Goal: Task Accomplishment & Management: Manage account settings

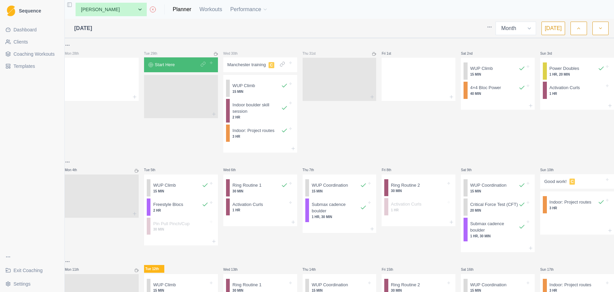
select select "month"
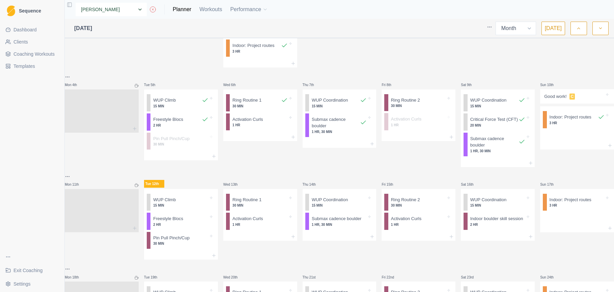
select select "3c625e43-ea5a-482d-aa25-e890e5e481d6"
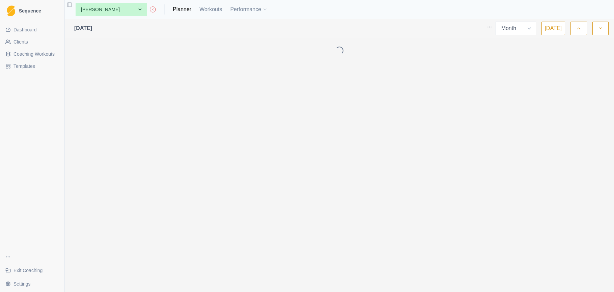
select select "month"
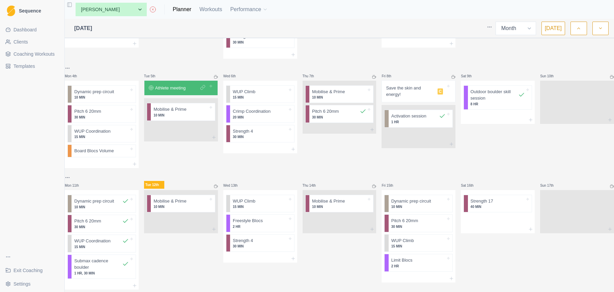
scroll to position [118, 0]
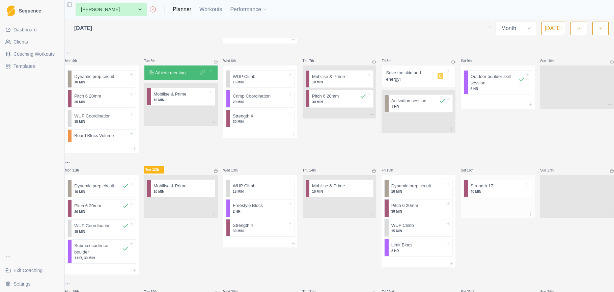
click at [492, 189] on p "40 MIN" at bounding box center [498, 191] width 55 height 5
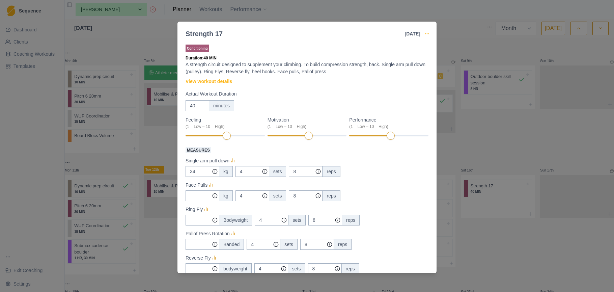
click at [427, 34] on icon "button" at bounding box center [426, 33] width 5 height 5
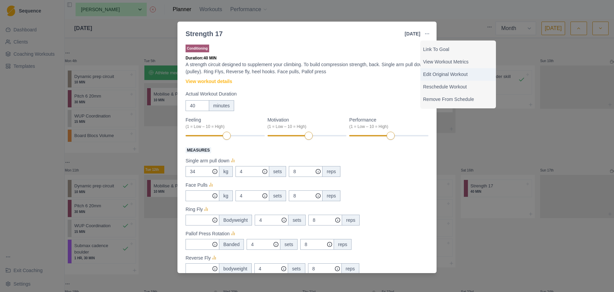
click at [441, 73] on p "Edit Original Workout" at bounding box center [458, 74] width 70 height 7
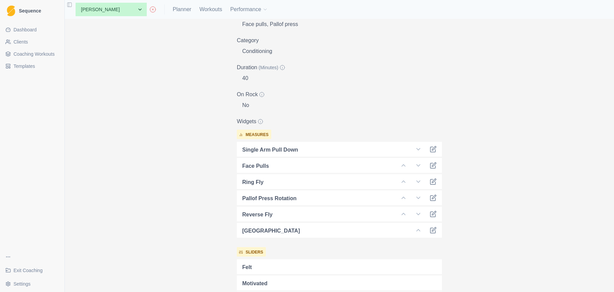
scroll to position [143, 0]
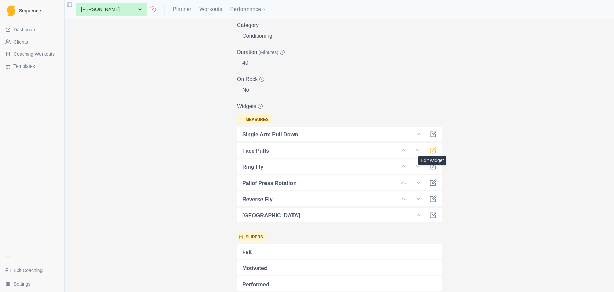
click at [436, 148] on icon at bounding box center [433, 150] width 7 height 7
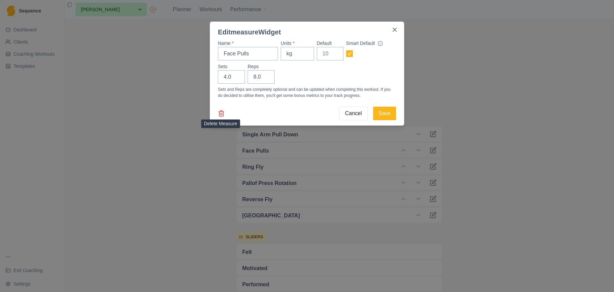
click at [221, 112] on icon at bounding box center [221, 113] width 7 height 7
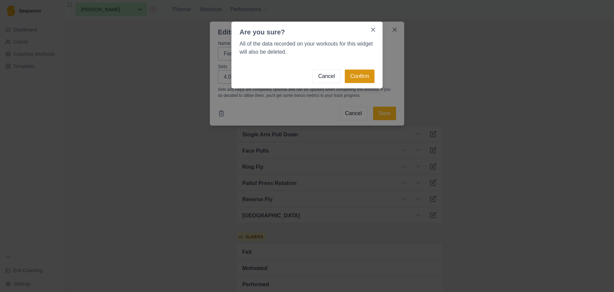
click at [359, 73] on button "Confirm" at bounding box center [360, 75] width 30 height 13
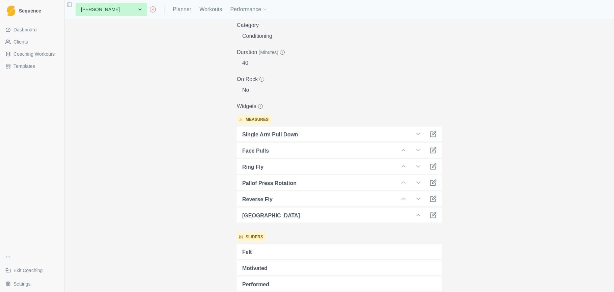
click at [31, 54] on span "Coaching Workouts" at bounding box center [33, 54] width 41 height 7
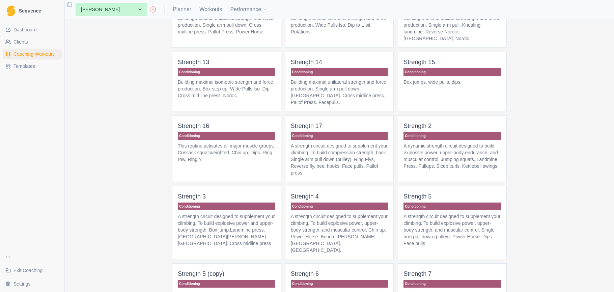
scroll to position [455, 0]
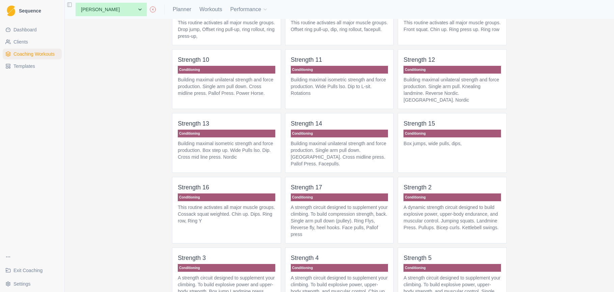
click at [351, 211] on p "A strength circuit designed to supplement your climbing. To build compression s…" at bounding box center [339, 221] width 97 height 34
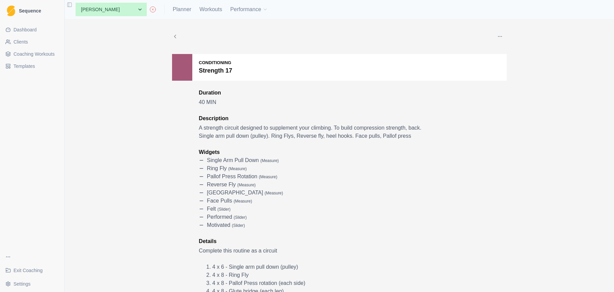
click at [503, 33] on button "button" at bounding box center [499, 36] width 13 height 13
click at [507, 54] on p "Edit" at bounding box center [531, 52] width 70 height 7
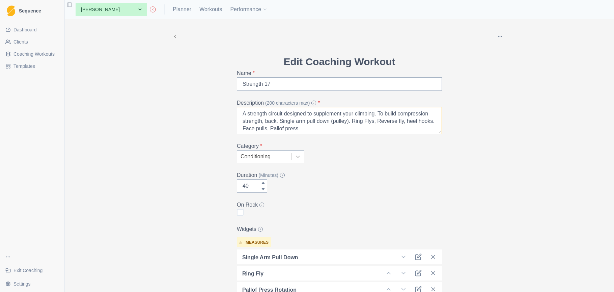
drag, startPoint x: 285, startPoint y: 130, endPoint x: 260, endPoint y: 129, distance: 24.3
click at [260, 129] on textarea "A strength circuit designed to supplement your climbing. To build compression s…" at bounding box center [339, 120] width 205 height 27
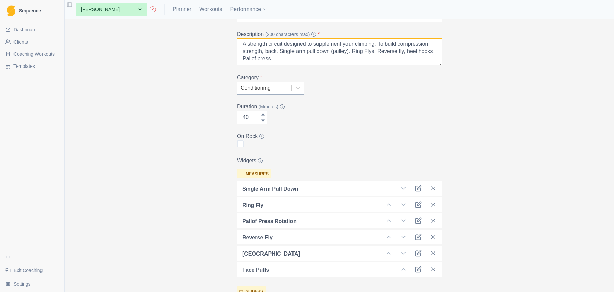
scroll to position [70, 0]
type textarea "A strength circuit designed to supplement your climbing. To build compression s…"
click at [434, 268] on icon at bounding box center [433, 267] width 7 height 7
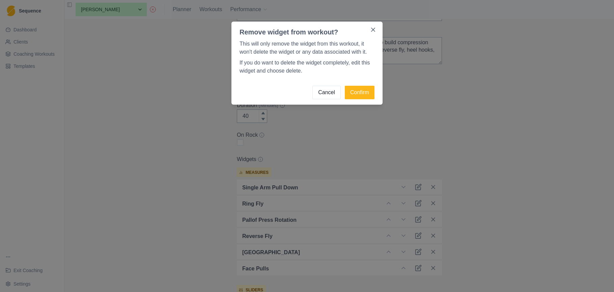
click at [362, 85] on footer "Cancel Confirm" at bounding box center [306, 92] width 151 height 24
click at [366, 93] on button "Confirm" at bounding box center [360, 92] width 30 height 13
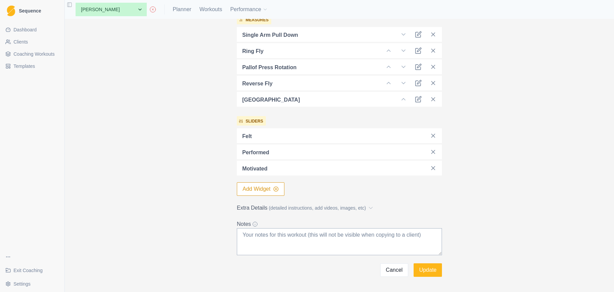
scroll to position [228, 0]
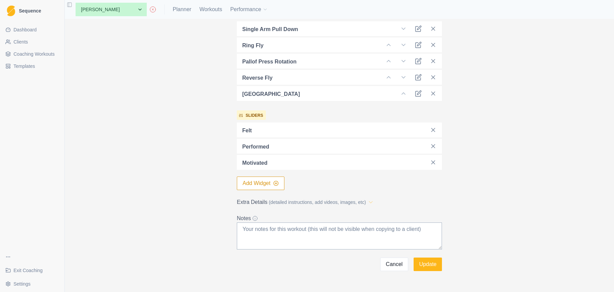
click at [374, 200] on icon at bounding box center [370, 202] width 7 height 7
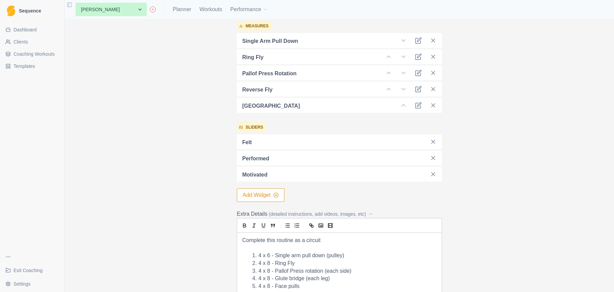
scroll to position [221, 0]
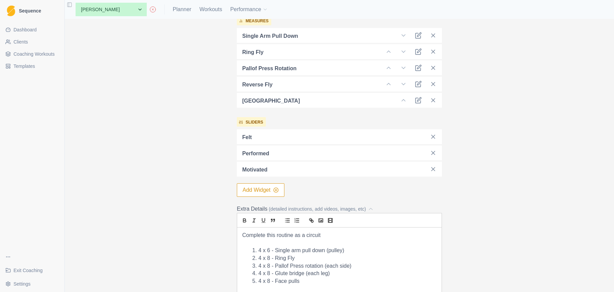
drag, startPoint x: 307, startPoint y: 280, endPoint x: 274, endPoint y: 280, distance: 33.1
click at [274, 280] on li "4 x 8 - Face pulls" at bounding box center [343, 281] width 186 height 8
click at [357, 266] on li "4 x 8 - Pallof Press rotation (each side)" at bounding box center [343, 266] width 186 height 8
drag, startPoint x: 303, startPoint y: 271, endPoint x: 277, endPoint y: 271, distance: 25.6
click at [277, 271] on li "4 x 8 - Face pulls" at bounding box center [343, 274] width 186 height 8
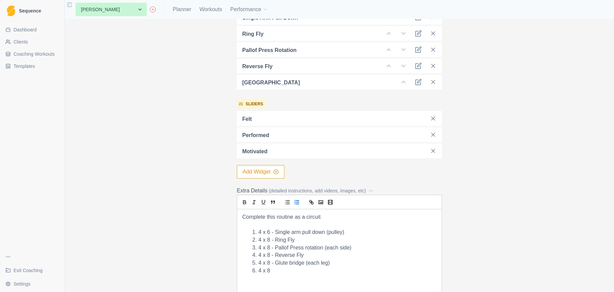
scroll to position [240, 0]
drag, startPoint x: 285, startPoint y: 269, endPoint x: 243, endPoint y: 265, distance: 42.0
click at [243, 265] on ol "4 x 6 - Single arm pull down (pulley) 4 x 8 - Ring Fly 4 x 8 - Pallof Press rot…" at bounding box center [339, 251] width 194 height 46
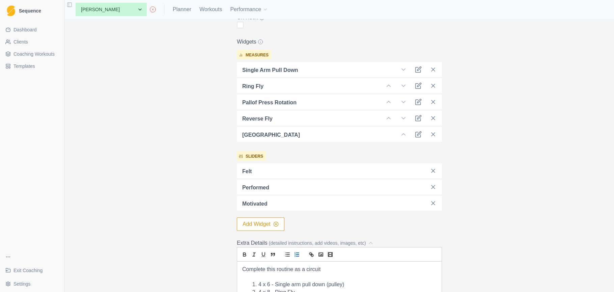
scroll to position [213, 0]
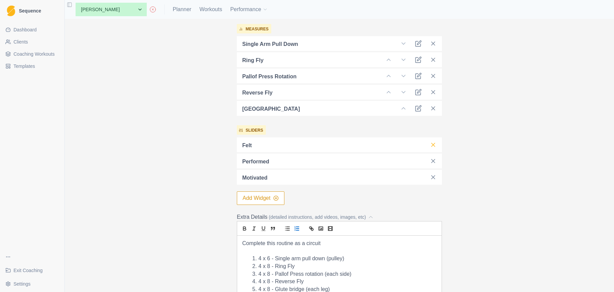
click at [435, 144] on icon at bounding box center [433, 144] width 7 height 7
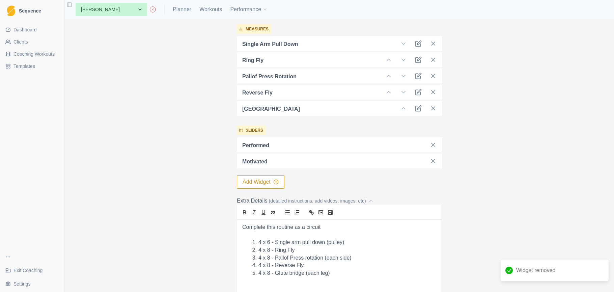
click at [260, 179] on button "Add Widget" at bounding box center [261, 181] width 48 height 13
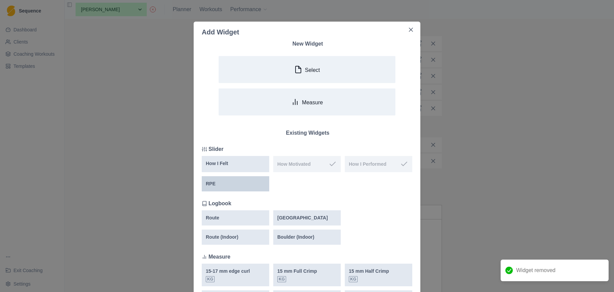
click at [238, 181] on div "RPE" at bounding box center [235, 183] width 59 height 7
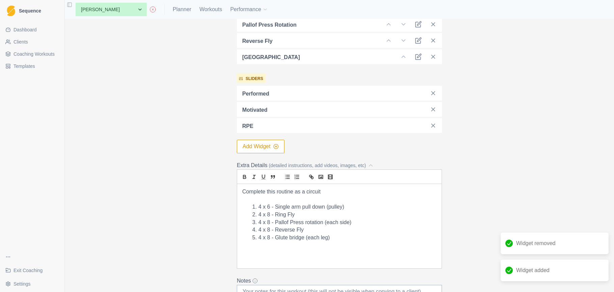
scroll to position [344, 0]
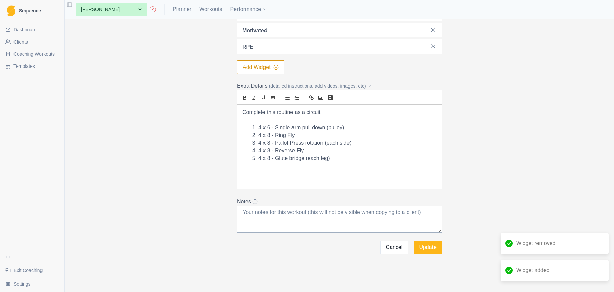
click at [428, 248] on button "Update" at bounding box center [428, 247] width 28 height 13
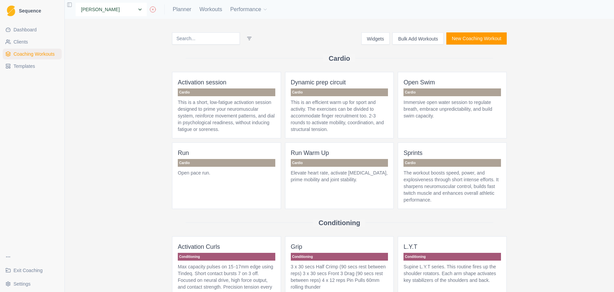
select select "757168ae-d33a-4bee-8254-2e1b1dad540a"
click at [173, 10] on link "Planner" at bounding box center [182, 9] width 19 height 8
select select "month"
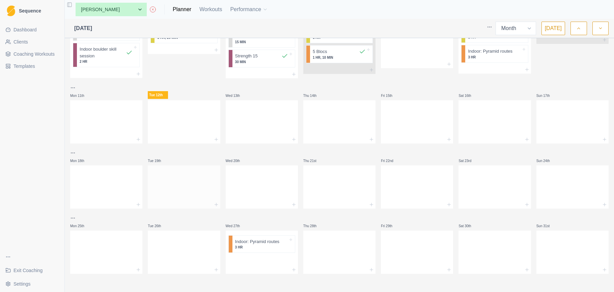
scroll to position [95, 0]
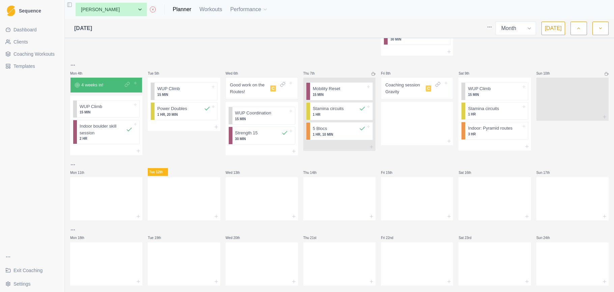
click at [414, 89] on p "Coaching session Gravity" at bounding box center [404, 88] width 38 height 13
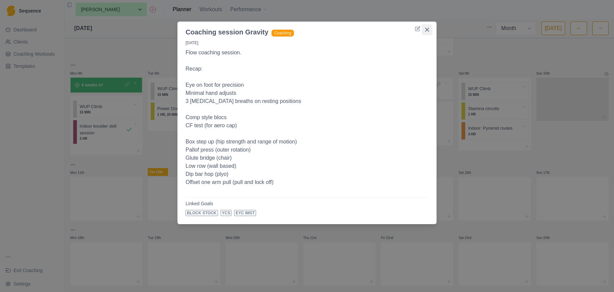
click at [431, 30] on button "Close" at bounding box center [427, 29] width 11 height 11
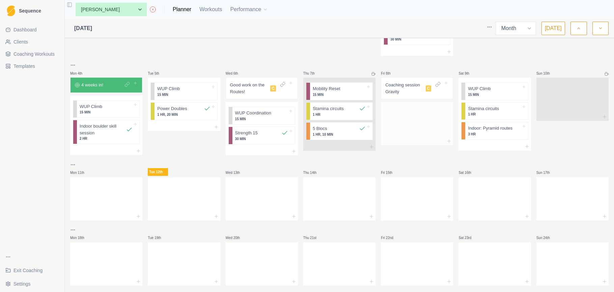
click at [432, 119] on div at bounding box center [417, 122] width 72 height 30
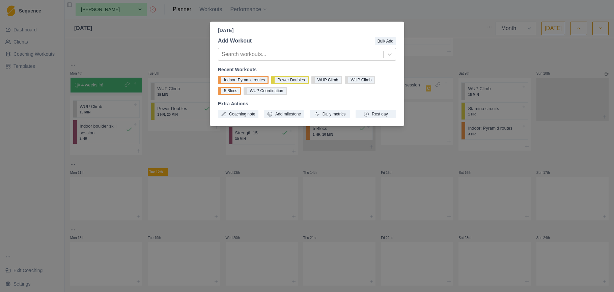
click at [424, 17] on div "Friday, August 8th, 2025 Add Workout Bulk Add Search workouts... Recent Workout…" at bounding box center [307, 146] width 614 height 292
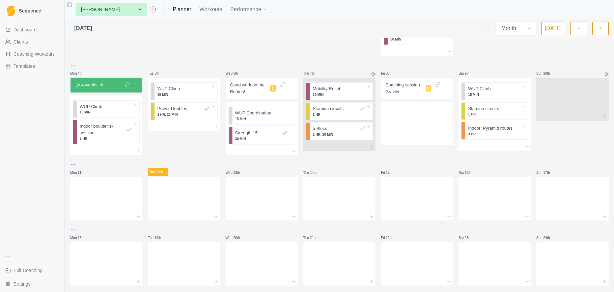
click at [44, 54] on span "Coaching Workouts" at bounding box center [33, 54] width 41 height 7
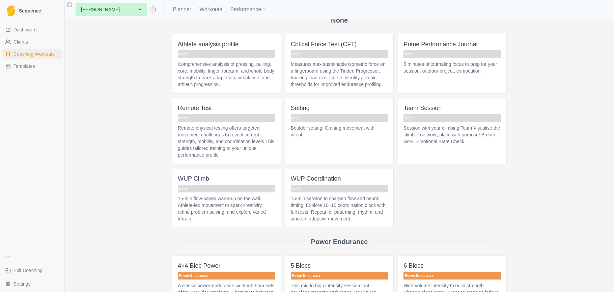
scroll to position [1345, 0]
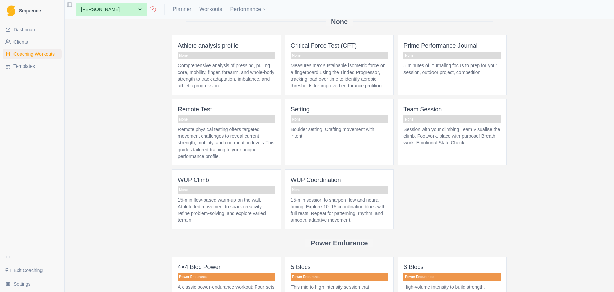
click at [361, 89] on p "Measures max sustainable isometric force on a fingerboard using the Tindeq Prog…" at bounding box center [339, 75] width 97 height 27
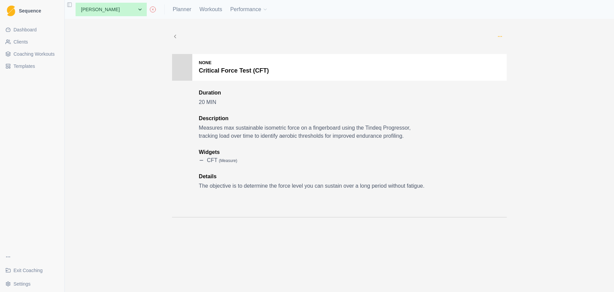
click at [502, 38] on icon "button" at bounding box center [499, 36] width 5 height 5
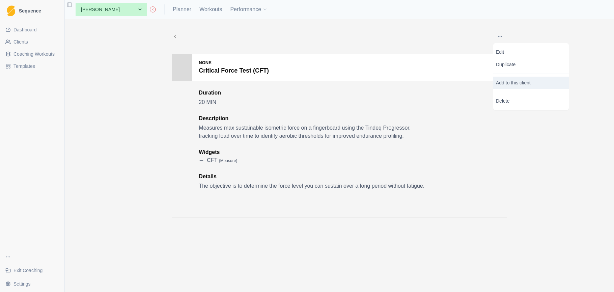
click at [517, 79] on p "Add to this client" at bounding box center [531, 83] width 76 height 12
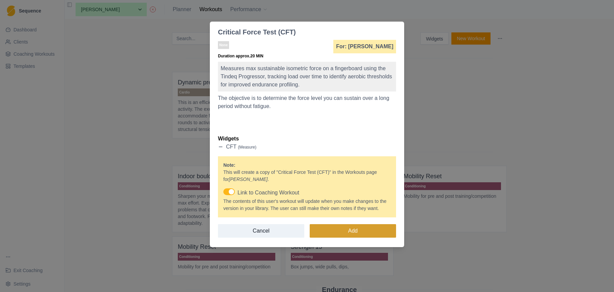
click at [357, 236] on button "Add" at bounding box center [353, 230] width 86 height 13
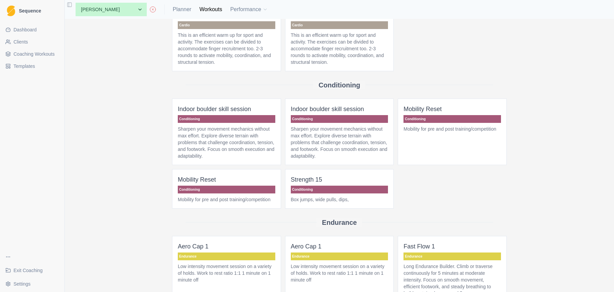
scroll to position [57, 0]
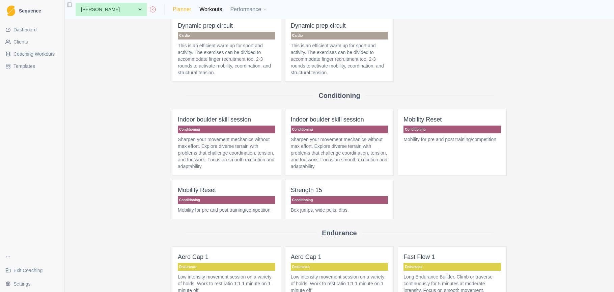
click at [173, 9] on link "Planner" at bounding box center [182, 9] width 19 height 8
select select "month"
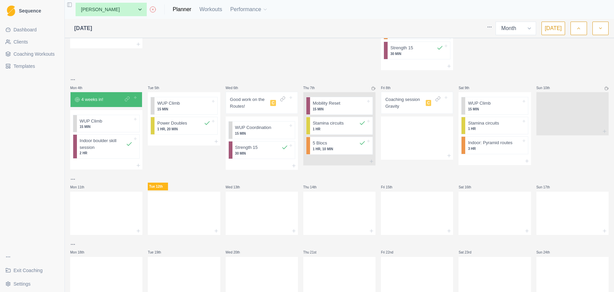
scroll to position [85, 0]
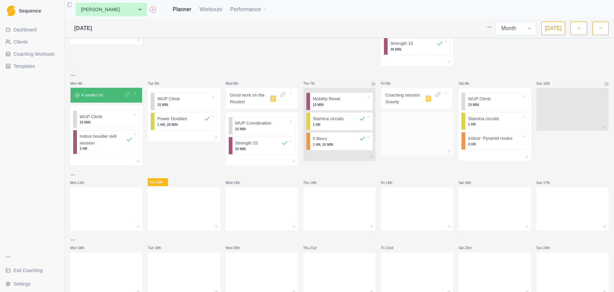
click at [402, 145] on div at bounding box center [417, 132] width 72 height 30
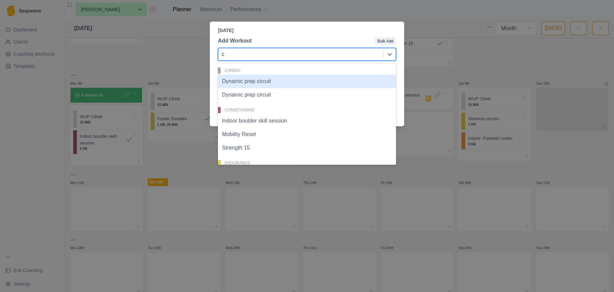
type input "cf"
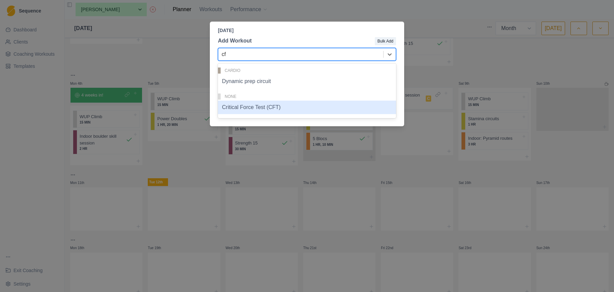
click at [296, 107] on div "Critical Force Test (CFT)" at bounding box center [307, 107] width 178 height 13
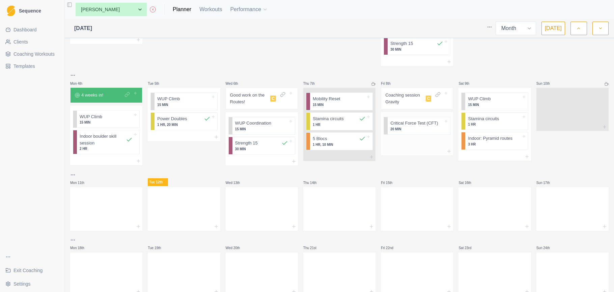
click at [406, 127] on p "20 MIN" at bounding box center [416, 129] width 53 height 5
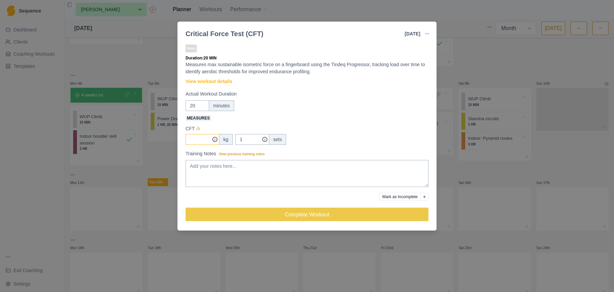
click at [205, 141] on input "Measures" at bounding box center [203, 139] width 34 height 11
type input "18"
click at [232, 168] on textarea "Training Notes View previous training notes" at bounding box center [307, 173] width 243 height 27
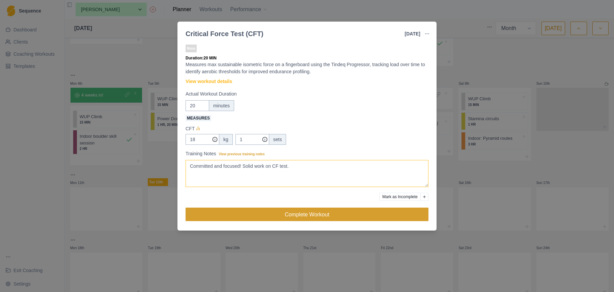
type textarea "Committed and focused! Solid work on CF test."
click at [310, 214] on button "Complete Workout" at bounding box center [307, 213] width 243 height 13
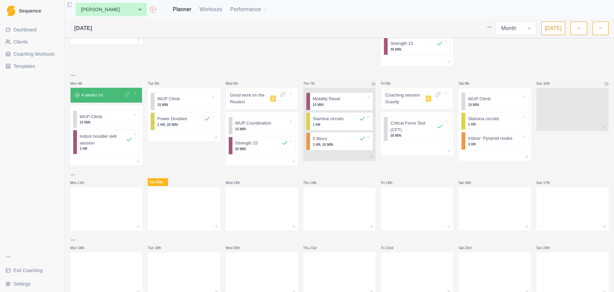
click at [73, 76] on html "Sequence Dashboard Clients Coaching Workouts Templates Exit Coaching Settings T…" at bounding box center [307, 146] width 614 height 292
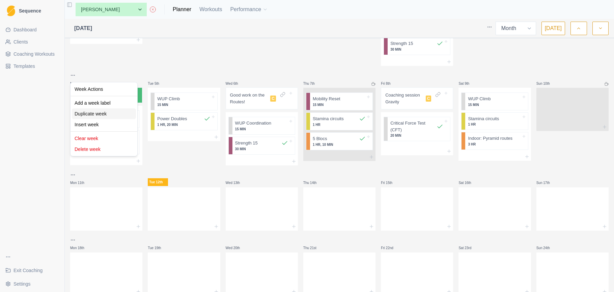
click at [103, 113] on div "Duplicate week" at bounding box center [104, 113] width 64 height 11
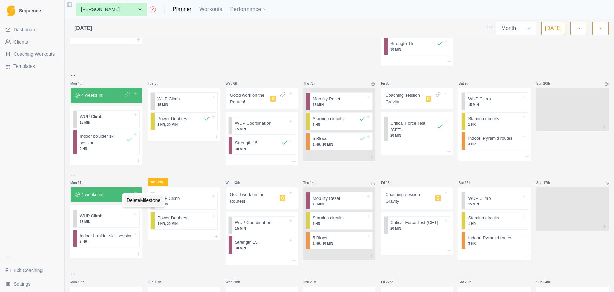
click at [147, 202] on div "Delete Milestone" at bounding box center [144, 200] width 40 height 11
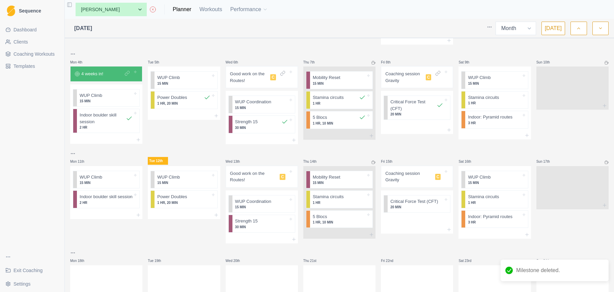
scroll to position [127, 0]
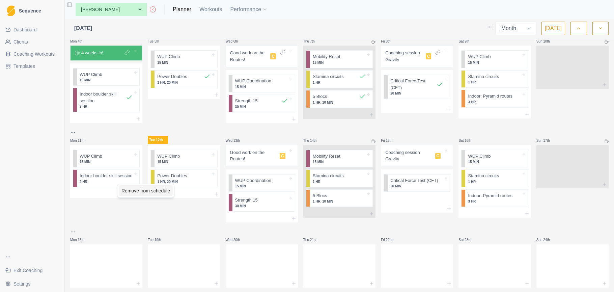
click at [129, 191] on div "Remove from schedule" at bounding box center [146, 190] width 54 height 11
click at [141, 168] on div "Remove from schedule" at bounding box center [150, 169] width 54 height 11
click at [120, 164] on div at bounding box center [106, 165] width 72 height 30
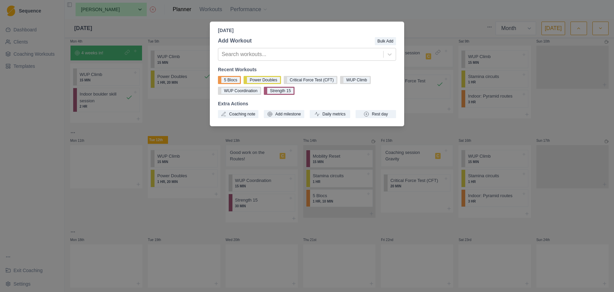
drag, startPoint x: 387, startPoint y: 115, endPoint x: 280, endPoint y: 126, distance: 107.5
click at [386, 115] on button "Rest day" at bounding box center [376, 114] width 40 height 8
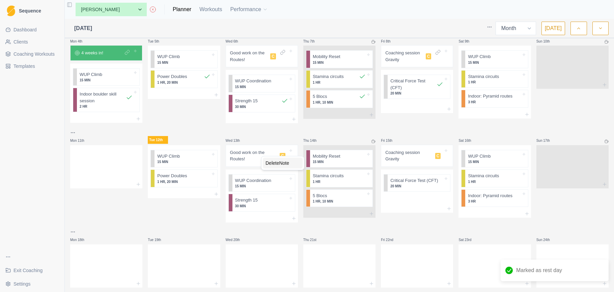
click at [272, 164] on div "Delete Note" at bounding box center [283, 163] width 40 height 11
click at [424, 194] on div "Remove from schedule" at bounding box center [432, 191] width 54 height 11
click at [438, 159] on div "Delete Note" at bounding box center [446, 160] width 40 height 11
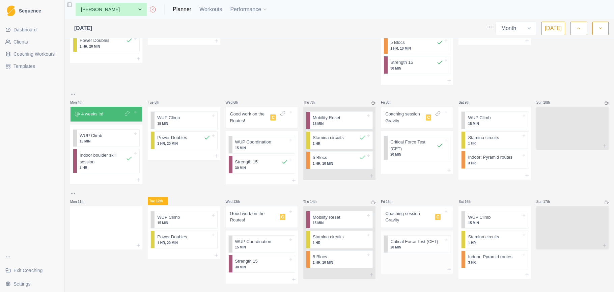
scroll to position [0, 0]
click at [420, 262] on div at bounding box center [417, 260] width 72 height 10
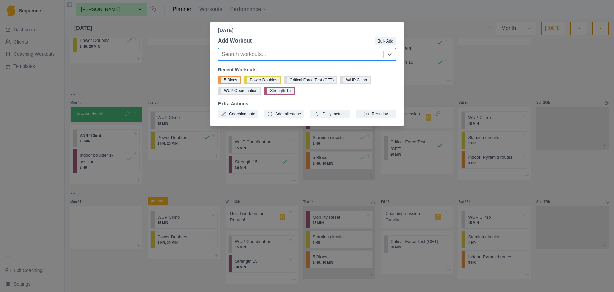
drag, startPoint x: 513, startPoint y: 76, endPoint x: 502, endPoint y: 104, distance: 30.4
click at [513, 76] on div "Friday, August 15th, 2025 Add Workout Bulk Add option , selected. Select is foc…" at bounding box center [307, 146] width 614 height 292
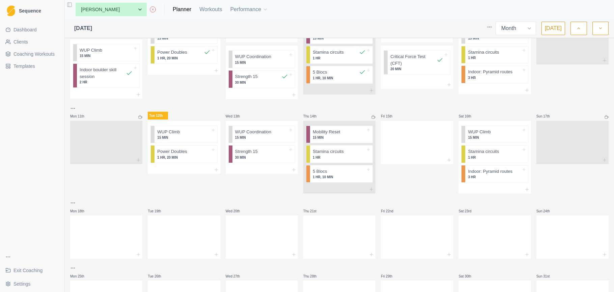
scroll to position [163, 0]
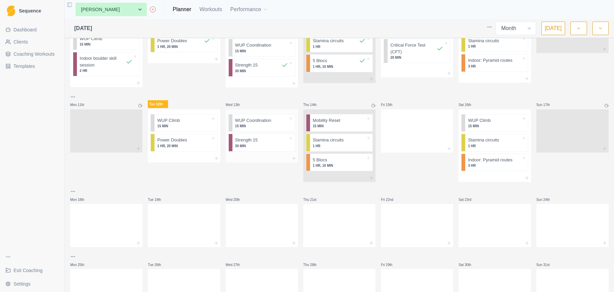
click at [257, 156] on div at bounding box center [262, 158] width 72 height 8
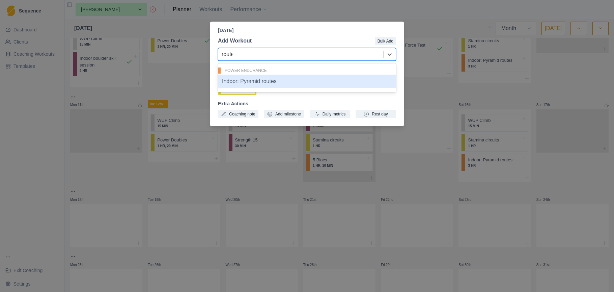
type input "routes"
click at [264, 83] on div "Indoor: Pyramid routes" at bounding box center [307, 81] width 178 height 13
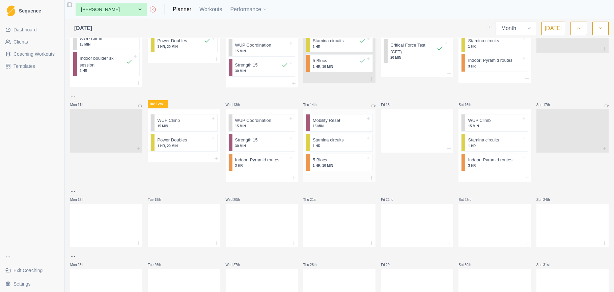
drag, startPoint x: 262, startPoint y: 140, endPoint x: 308, endPoint y: 147, distance: 46.0
click at [332, 167] on html "Sequence Dashboard Clients Coaching Workouts Templates Exit Coaching Settings T…" at bounding box center [307, 146] width 614 height 292
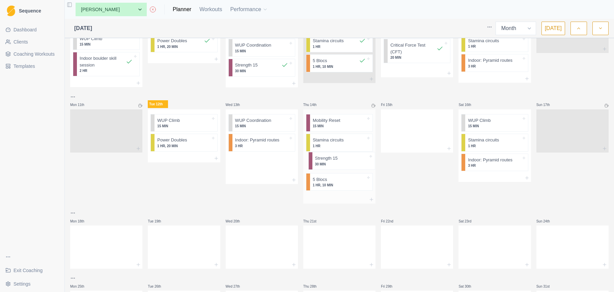
drag, startPoint x: 270, startPoint y: 144, endPoint x: 354, endPoint y: 164, distance: 86.9
click at [354, 164] on div "Mon 28th Squad session C WUP Climb 15 MIN Power Doubles 1 HR, 20 MIN Tue 29th W…" at bounding box center [339, 105] width 538 height 455
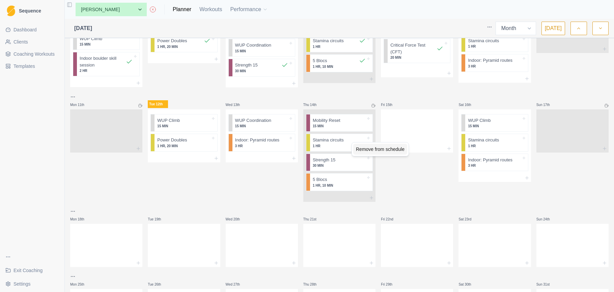
click at [362, 148] on div "Remove from schedule" at bounding box center [380, 149] width 54 height 11
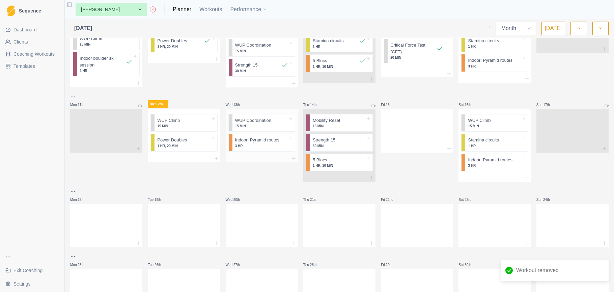
click at [263, 154] on div at bounding box center [262, 158] width 72 height 8
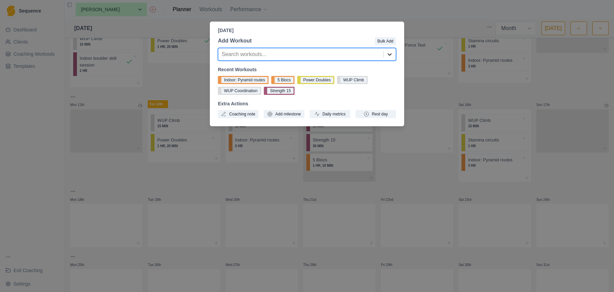
click at [388, 54] on icon at bounding box center [390, 54] width 4 height 2
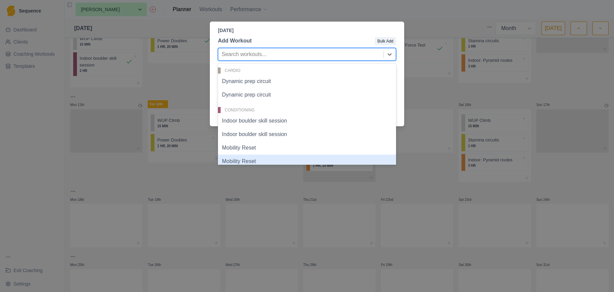
scroll to position [0, 0]
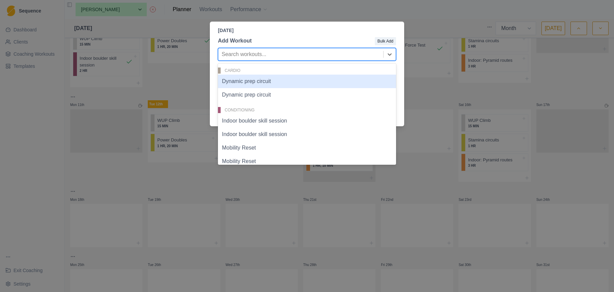
click at [419, 88] on div "Wednesday, August 13th, 2025 Add Workout Bulk Add Dynamic prep circuit, 1 of 22…" at bounding box center [307, 146] width 614 height 292
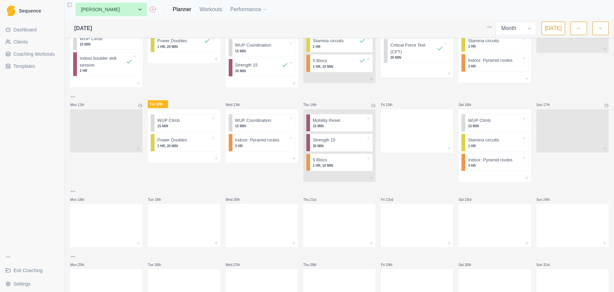
click at [27, 53] on span "Coaching Workouts" at bounding box center [33, 54] width 41 height 7
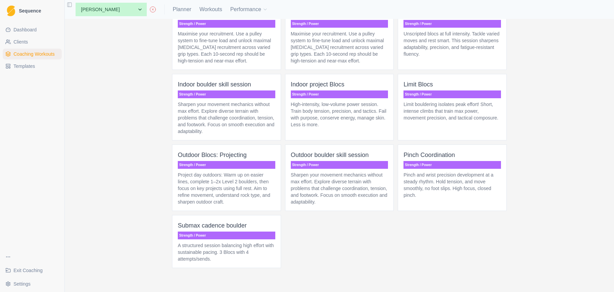
scroll to position [1972, 0]
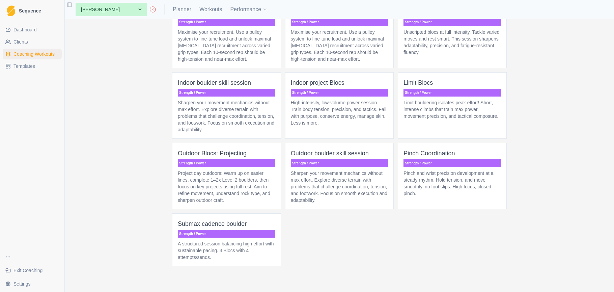
click at [340, 126] on p "High-intensity, low-volume power session. Train body tension, precision, and ta…" at bounding box center [339, 112] width 97 height 27
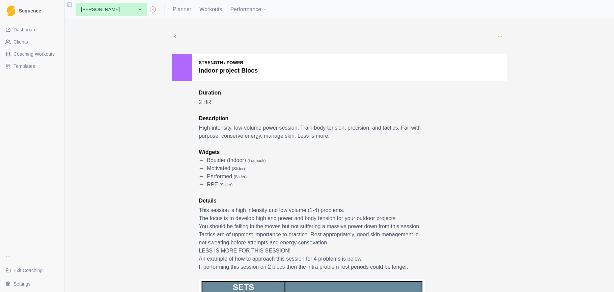
click at [500, 36] on icon "button" at bounding box center [499, 36] width 5 height 5
click at [501, 62] on p "Duplicate" at bounding box center [531, 64] width 76 height 12
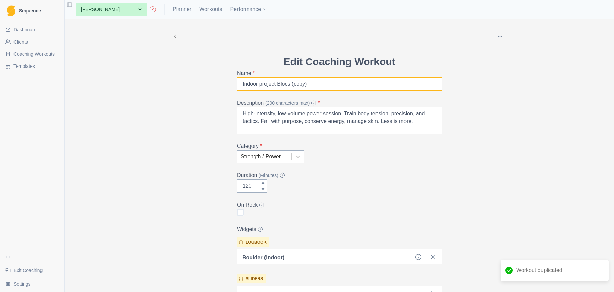
drag, startPoint x: 314, startPoint y: 83, endPoint x: 293, endPoint y: 84, distance: 20.6
click at [292, 84] on input "Indoor project Blocs (copy)" at bounding box center [339, 83] width 205 height 13
click at [279, 83] on input "Indoor project Blocs" at bounding box center [339, 83] width 205 height 13
drag, startPoint x: 277, startPoint y: 84, endPoint x: 261, endPoint y: 84, distance: 16.2
click at [261, 84] on input "Indoor project Comp Blocs" at bounding box center [339, 83] width 205 height 13
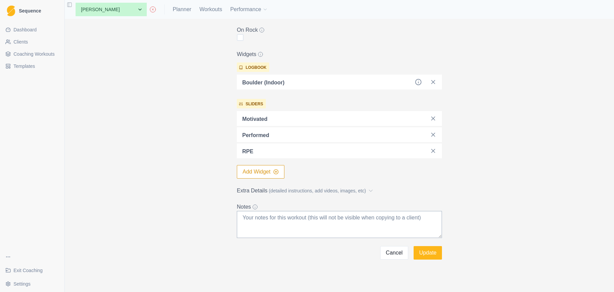
scroll to position [177, 0]
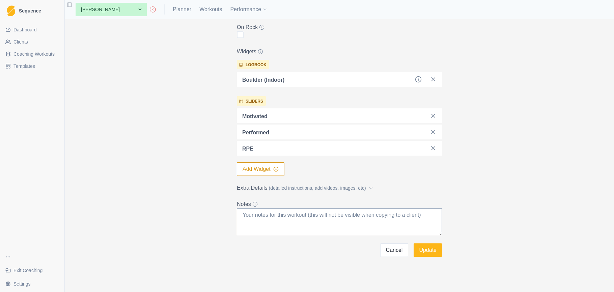
type input "Indoor Comp Blocs"
click at [366, 187] on span "(detailed instructions, add videos, images, etc)" at bounding box center [317, 188] width 97 height 7
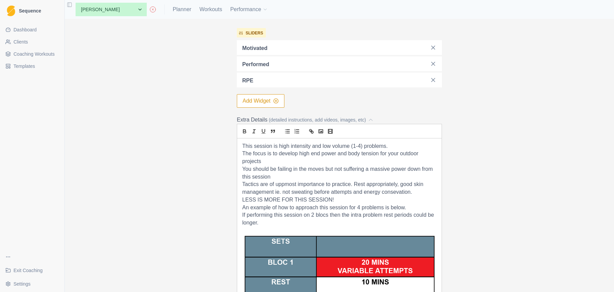
scroll to position [247, 0]
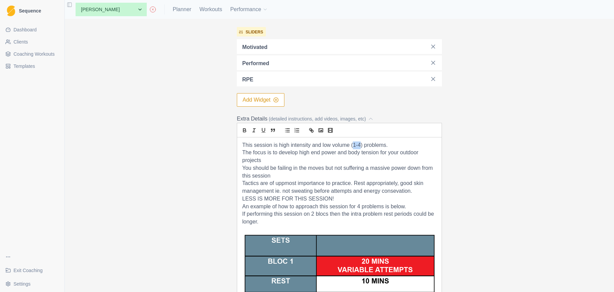
drag, startPoint x: 360, startPoint y: 145, endPoint x: 354, endPoint y: 145, distance: 6.1
click at [354, 145] on p "This session is high intensity and low volume (1-4) problems." at bounding box center [339, 145] width 194 height 8
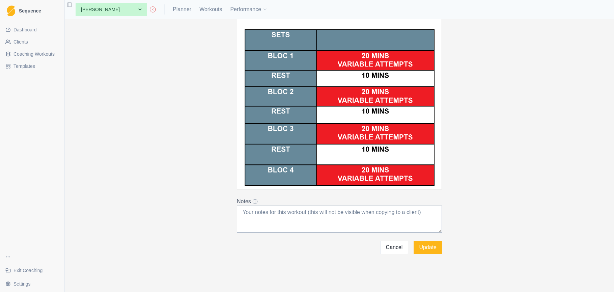
scroll to position [364, 0]
click at [433, 186] on div "This session is high intensity and low volume (8) problems. The focus is to dev…" at bounding box center [339, 104] width 204 height 169
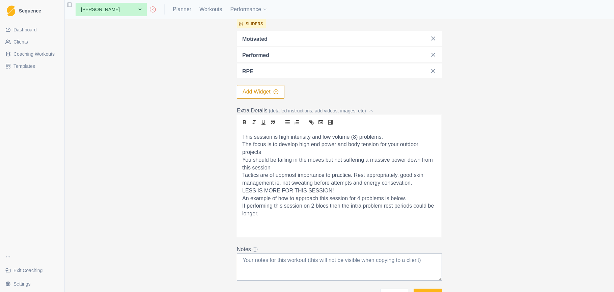
scroll to position [255, 0]
click at [342, 215] on div "This session is high intensity and low volume (8) problems. The focus is to dev…" at bounding box center [339, 183] width 204 height 108
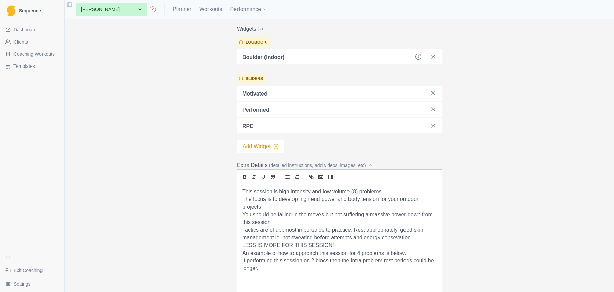
scroll to position [199, 0]
drag, startPoint x: 419, startPoint y: 200, endPoint x: 400, endPoint y: 200, distance: 18.2
click at [400, 200] on p "The focus is to develop high end power and body tension for your outdoor projec…" at bounding box center [339, 203] width 194 height 15
drag, startPoint x: 260, startPoint y: 206, endPoint x: 243, endPoint y: 208, distance: 17.0
click at [243, 208] on p "The focus is to develop high end power and body tension for your competition pr…" at bounding box center [339, 203] width 194 height 15
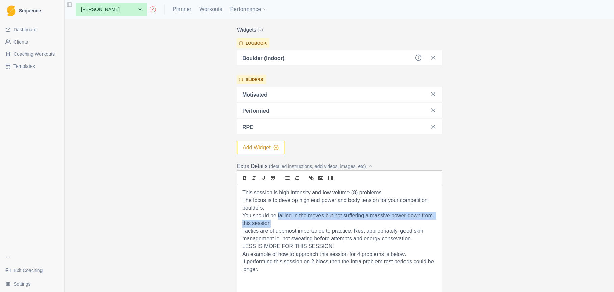
drag, startPoint x: 282, startPoint y: 223, endPoint x: 278, endPoint y: 214, distance: 9.2
click at [278, 214] on p "You should be failing in the moves but not suffering a massive power down from …" at bounding box center [339, 219] width 194 height 15
